Goal: Transaction & Acquisition: Purchase product/service

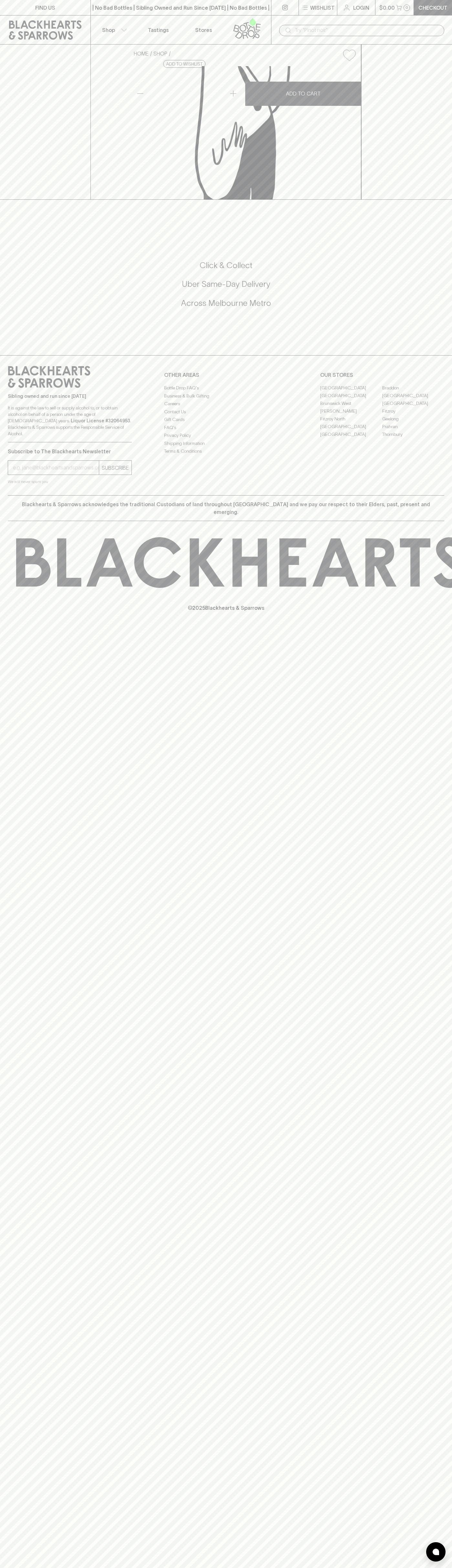
click at [423, 174] on div "HOME SHOP Japanese Jigger Stainless 15 / 30ml $18.00 Add to wishlist No Further…" at bounding box center [226, 122] width 452 height 155
click at [287, 1568] on html "FIND US | No Bad Bottles | Sibling Owned and Run Since [DATE] | No Bad Bottles …" at bounding box center [226, 784] width 452 height 1568
click at [27, 1098] on div "FIND US | No Bad Bottles | Sibling Owned and Run Since [DATE] | No Bad Bottles …" at bounding box center [226, 784] width 452 height 1568
